Goal: Task Accomplishment & Management: Manage account settings

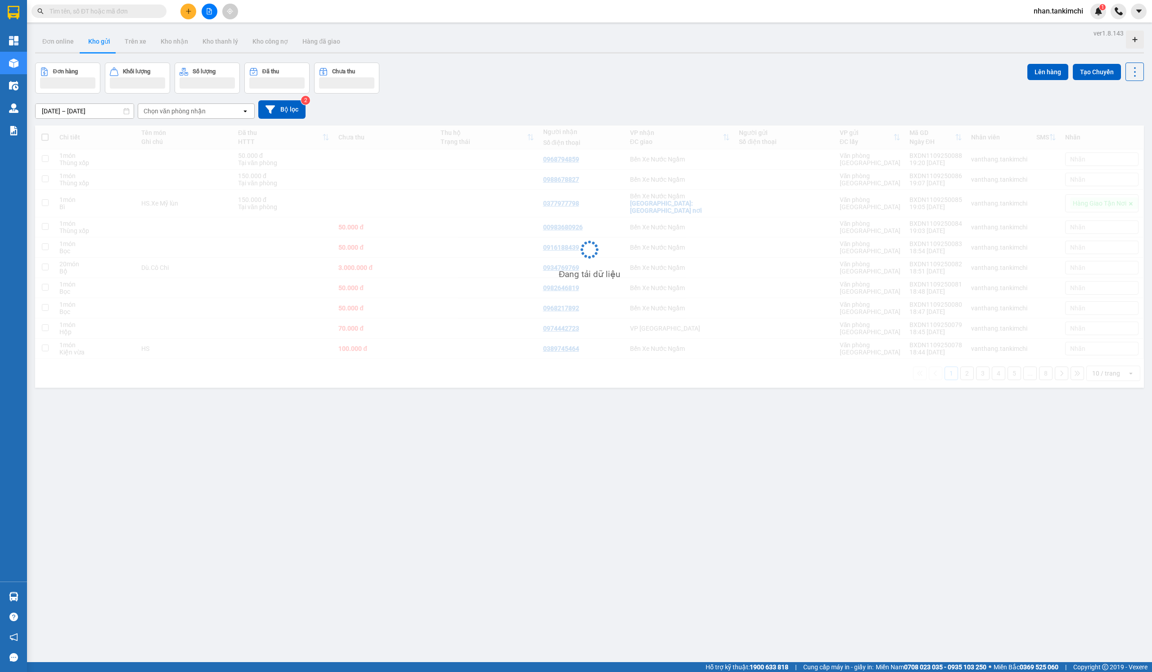
click at [108, 4] on div "Kết quả tìm kiếm ( 0 ) Bộ lọc No Data" at bounding box center [87, 12] width 175 height 16
click at [122, 11] on input "text" at bounding box center [102, 11] width 106 height 10
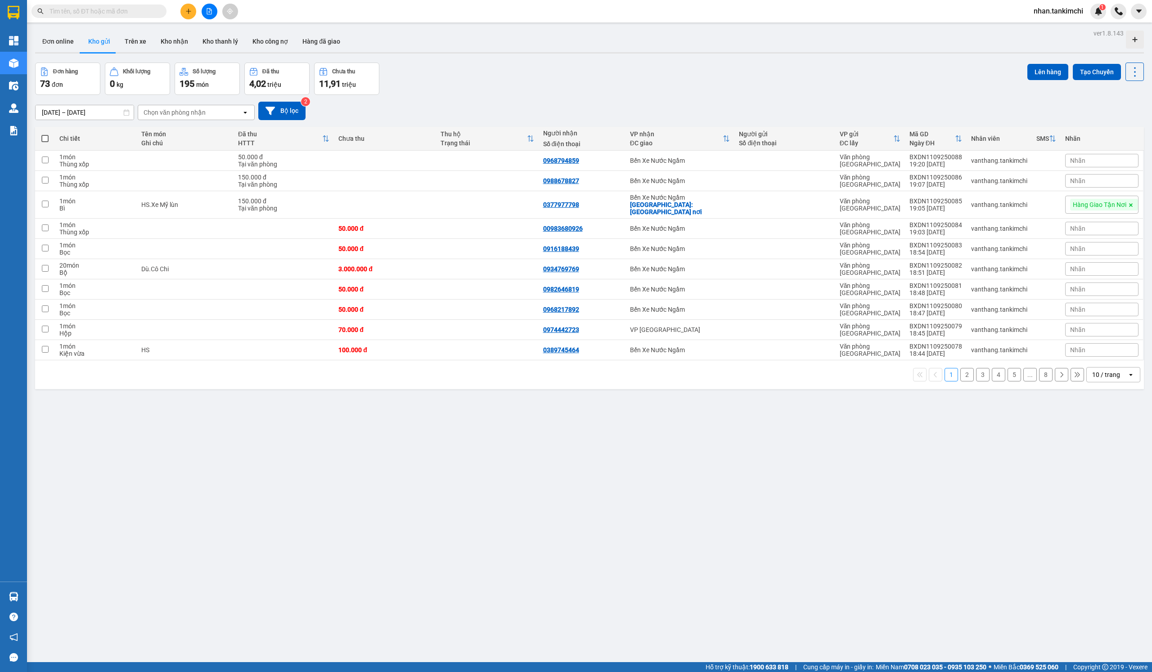
click at [134, 11] on input "text" at bounding box center [102, 11] width 106 height 10
paste input "0971118235"
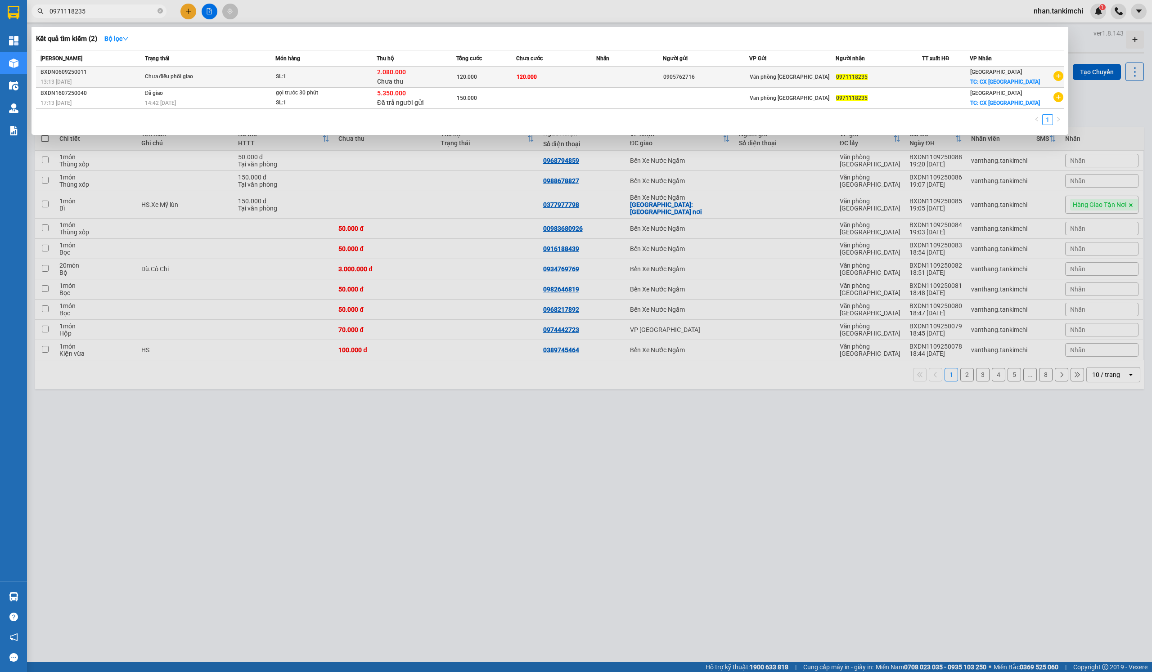
type input "0971118235"
click at [456, 74] on div "2.080.000 Chưa thu" at bounding box center [416, 76] width 79 height 19
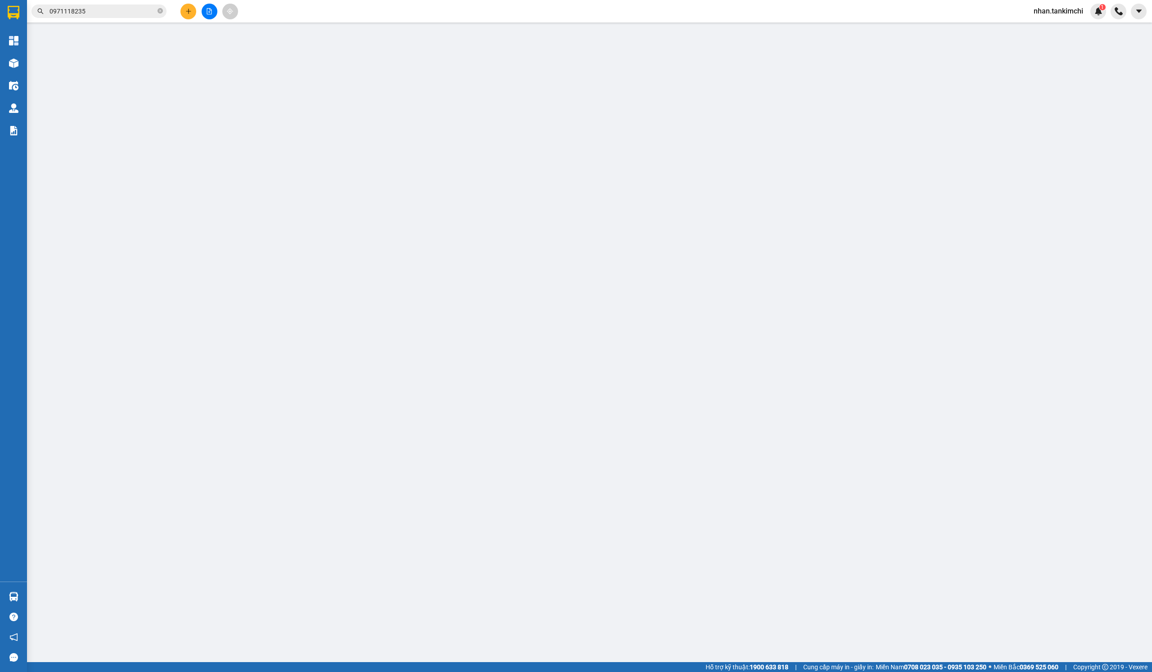
type input "0905762716"
type input "0971118235"
checkbox input "true"
type input "CX [GEOGRAPHIC_DATA]"
type input "Phí thu hộ 20k"
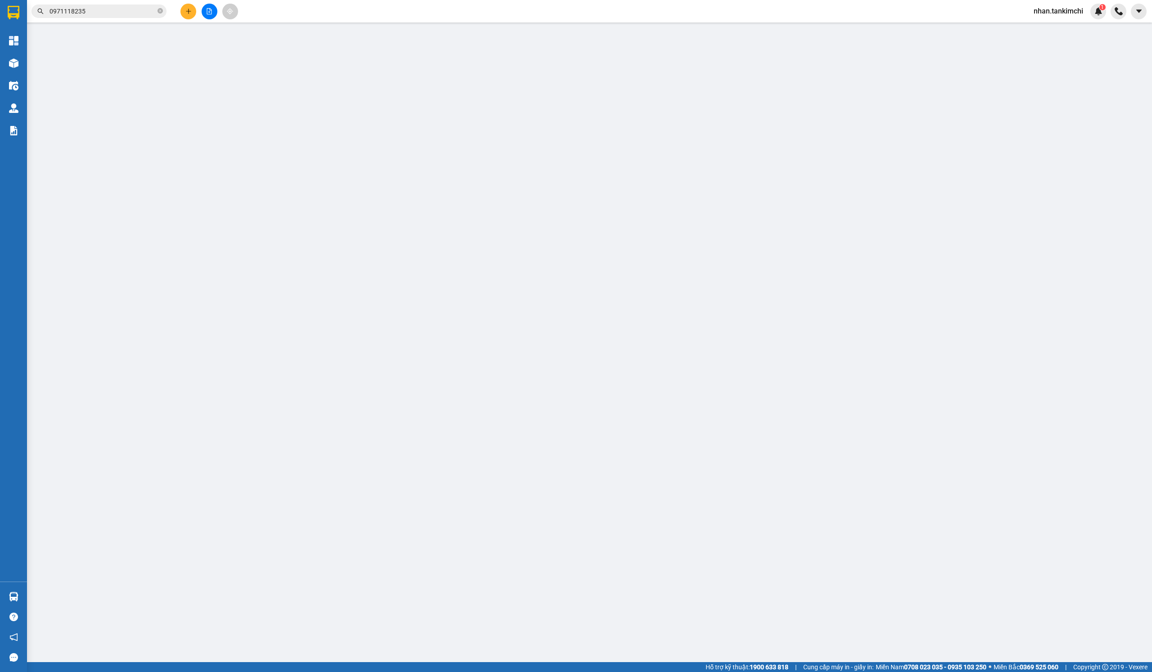
type input "120.000"
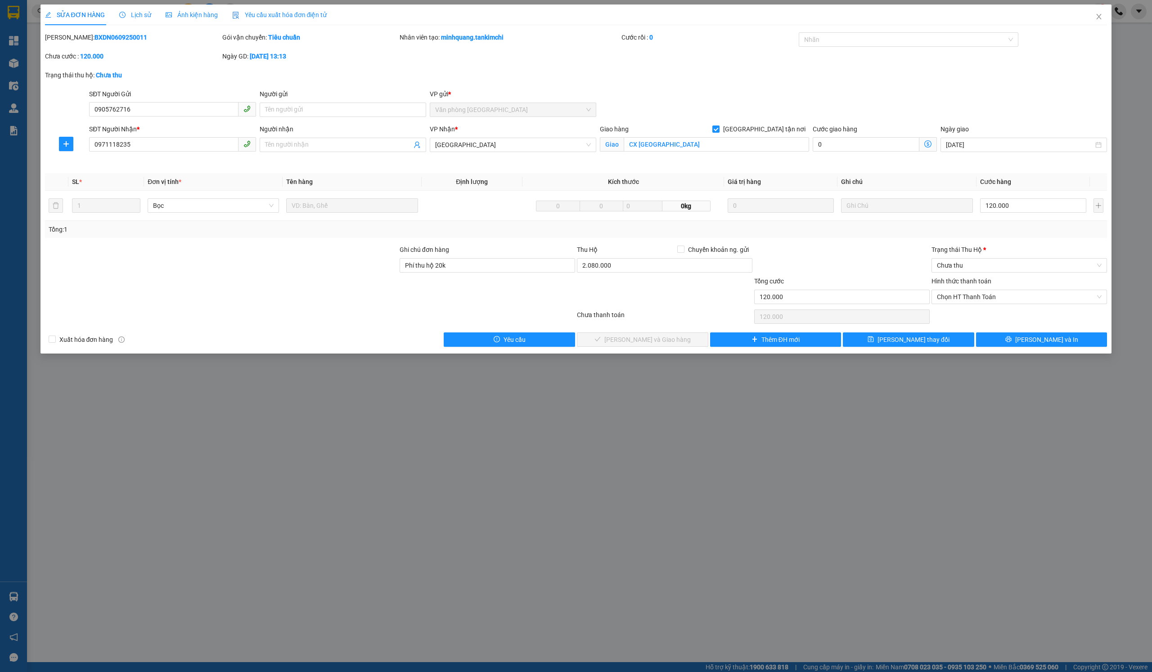
click at [932, 53] on div "[PERSON_NAME]: BXDN0609250011 Gói vận chuyển: Tiêu chuẩn Nhân viên tạo: minhqua…" at bounding box center [576, 51] width 1064 height 38
click at [923, 49] on div "Nhãn" at bounding box center [908, 41] width 220 height 18
click at [877, 44] on div at bounding box center [904, 39] width 206 height 11
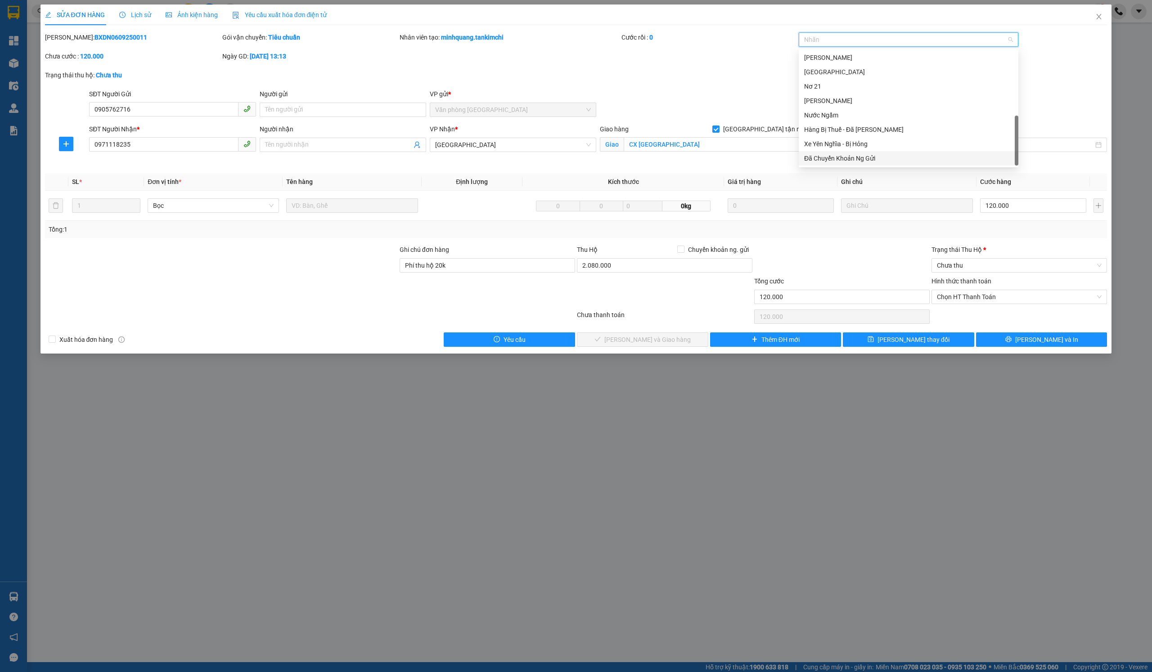
click at [864, 155] on div "Đã Chuyển Khoản Ng Gửi" at bounding box center [908, 158] width 209 height 10
click at [896, 346] on div "SỬA ĐƠN HÀNG Lịch sử Ảnh kiện hàng Yêu cầu xuất hóa đơn điện tử Total Paid Fee …" at bounding box center [575, 178] width 1071 height 349
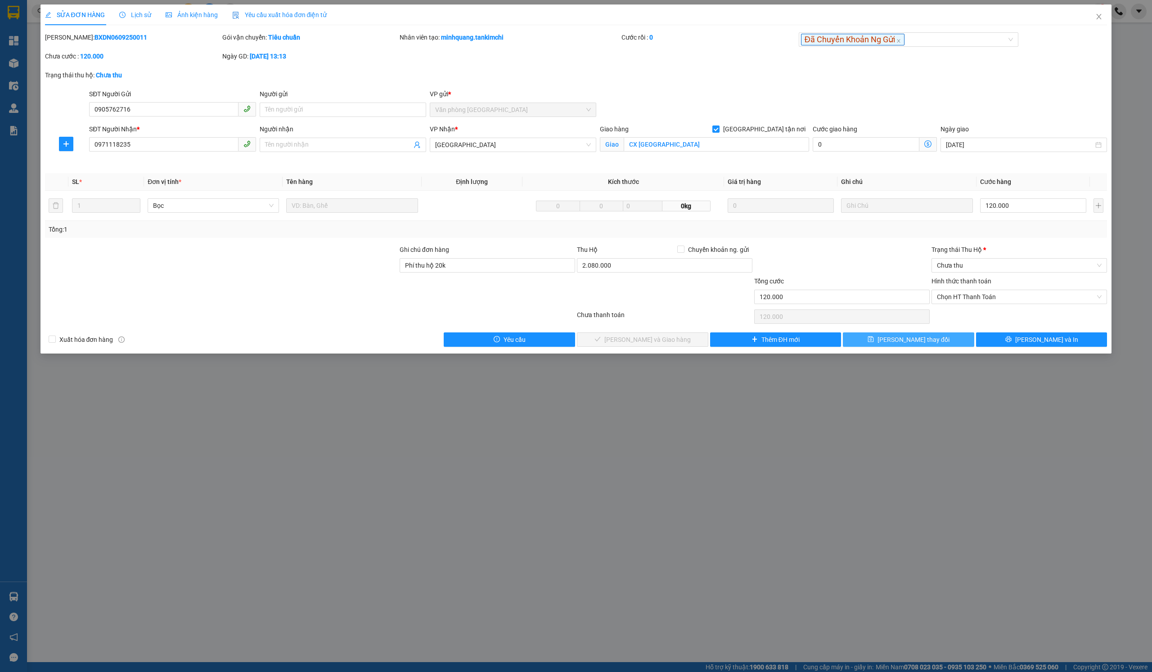
click at [901, 336] on span "[PERSON_NAME] thay đổi" at bounding box center [913, 340] width 72 height 10
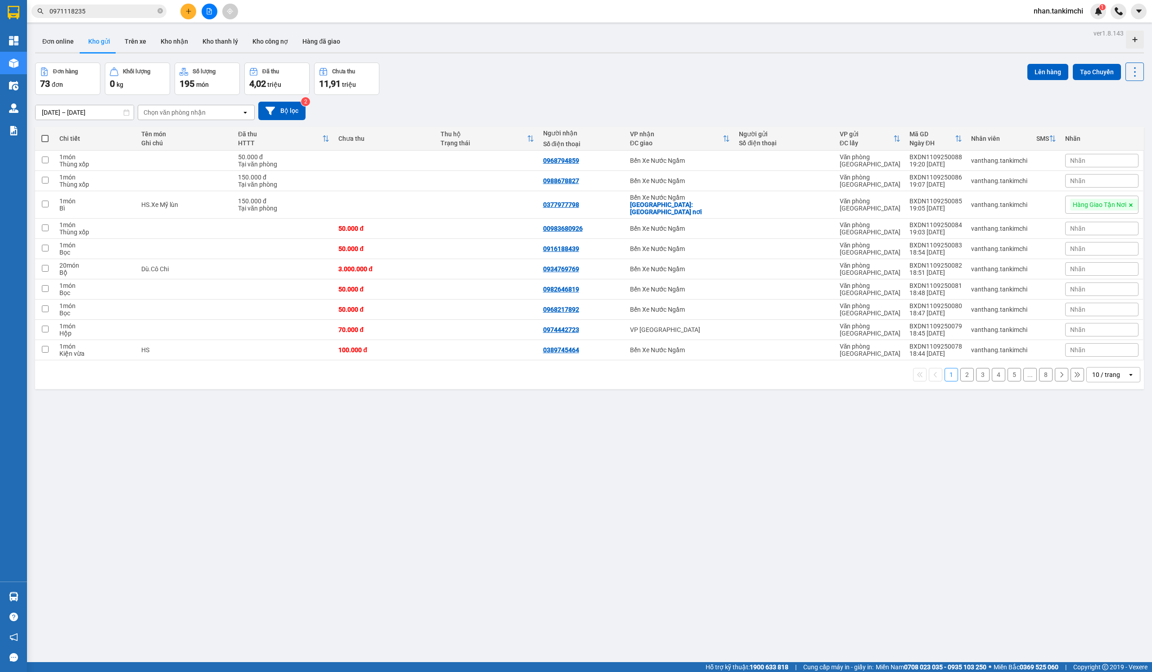
click at [141, 4] on div "Kết quả tìm kiếm ( 2 ) Bộ lọc Mã ĐH Trạng thái Món hàng Thu hộ Tổng cước Chưa c…" at bounding box center [87, 12] width 175 height 16
